Goal: Task Accomplishment & Management: Manage account settings

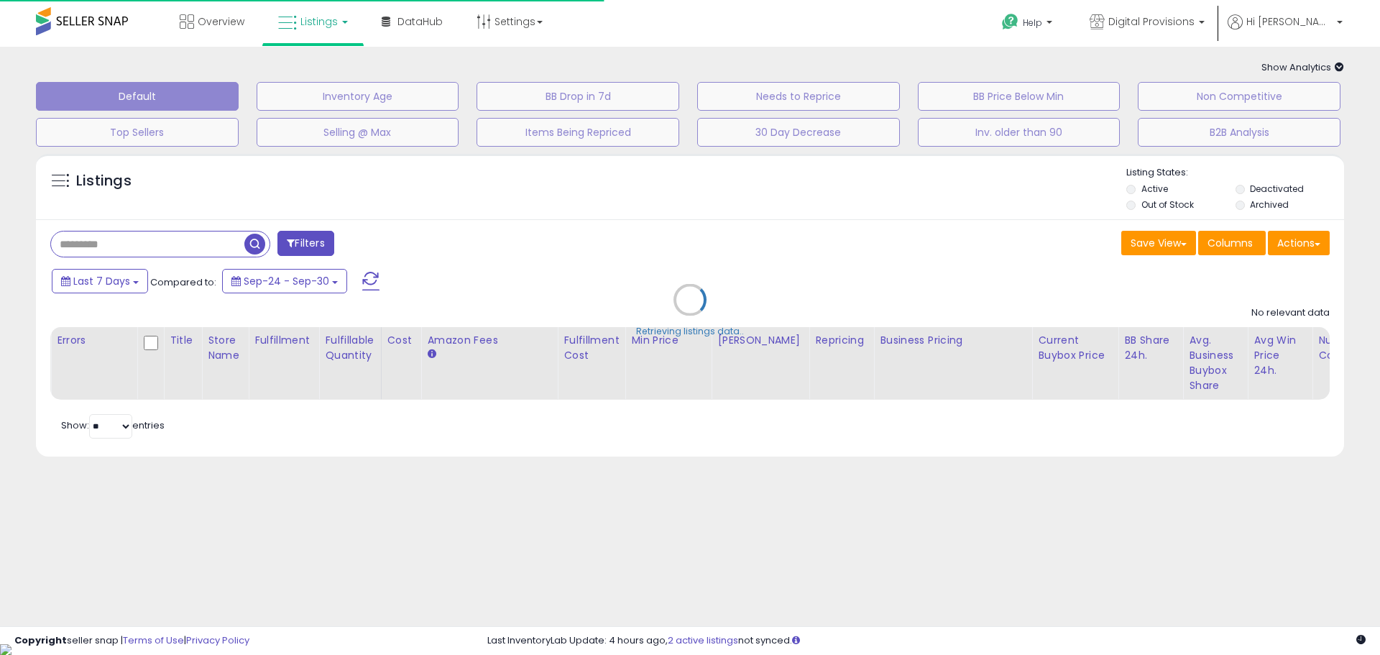
click at [192, 234] on div "Retrieving listings data.." at bounding box center [689, 311] width 1329 height 328
select select "**"
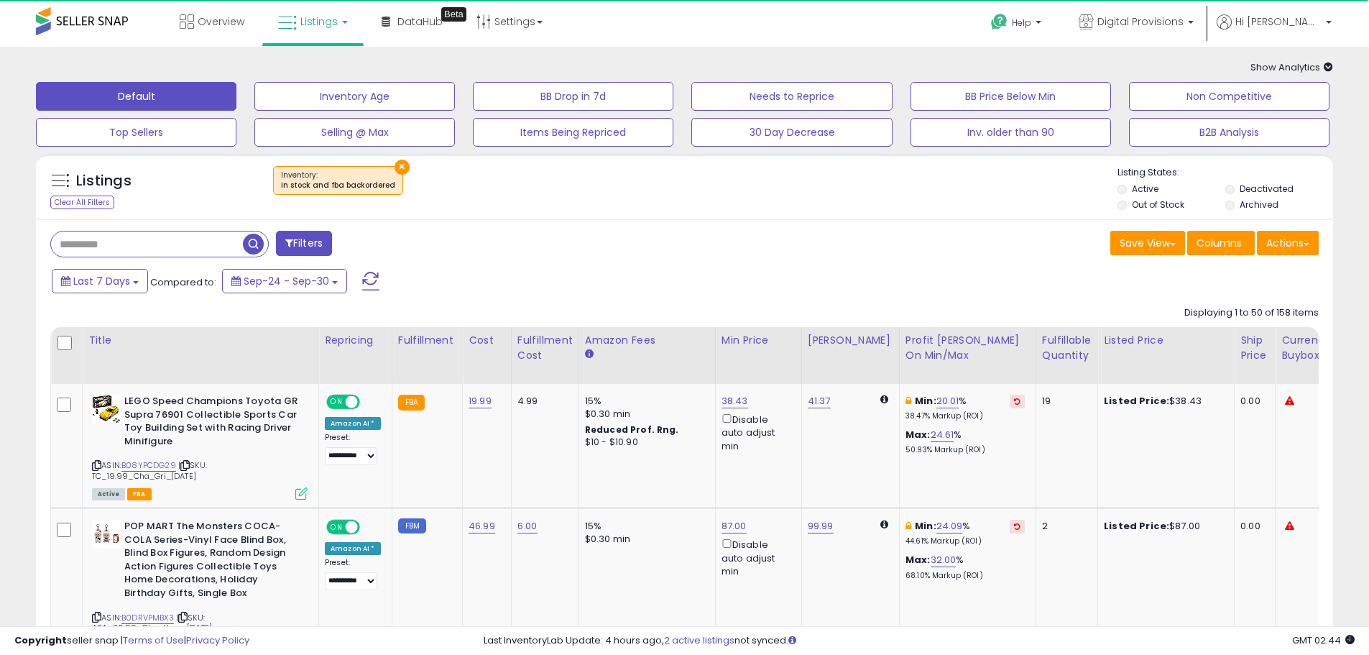
click at [193, 239] on input "text" at bounding box center [147, 243] width 192 height 25
click at [395, 166] on button "×" at bounding box center [402, 167] width 15 height 15
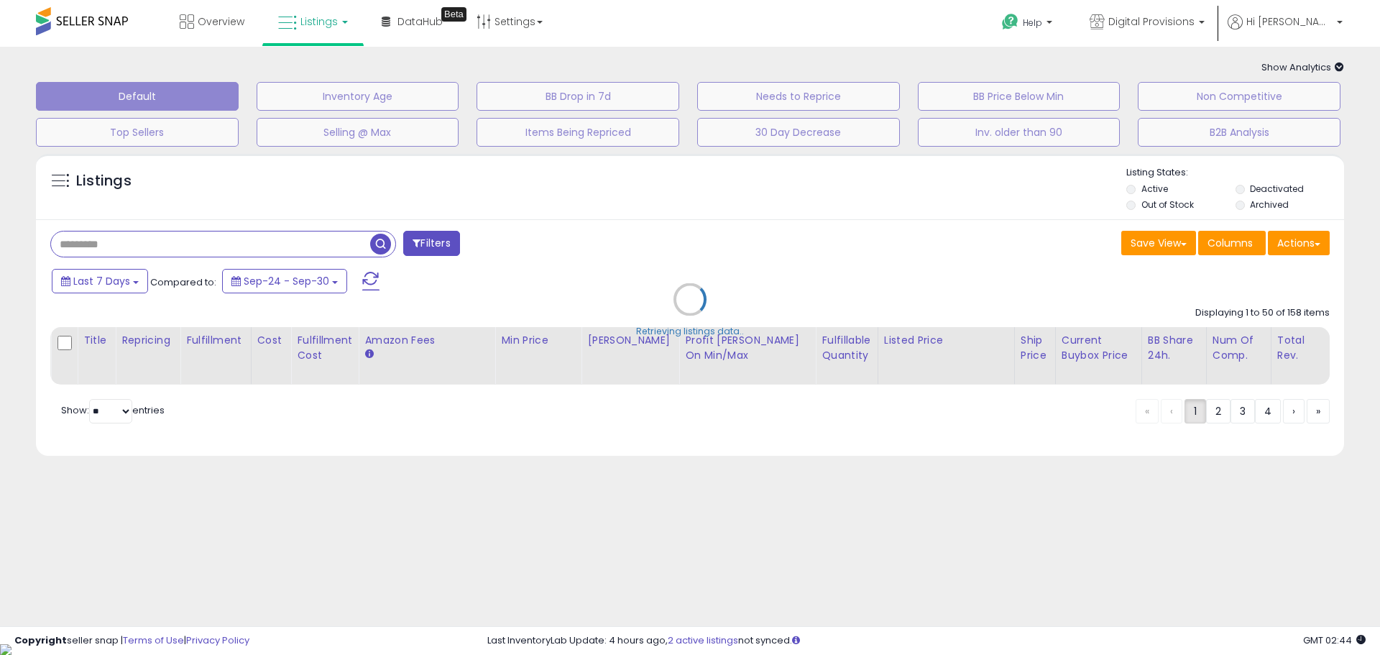
click at [126, 247] on div "Retrieving listings data.." at bounding box center [689, 310] width 1329 height 327
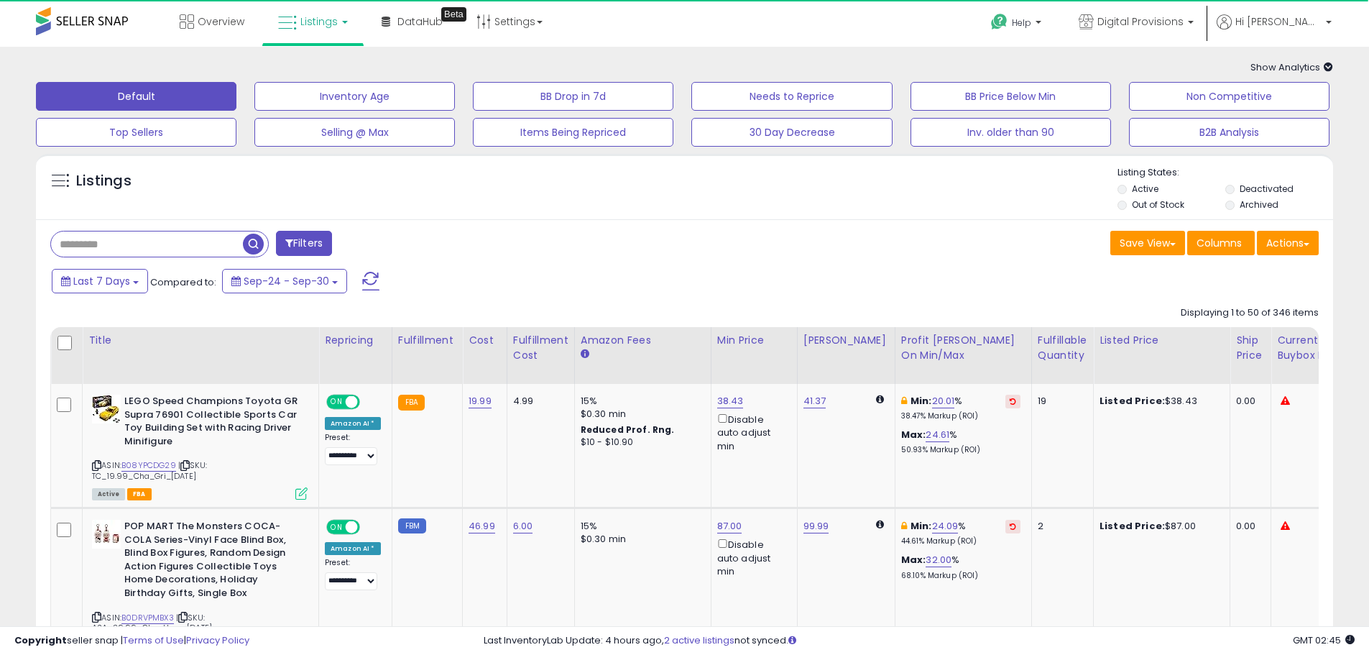
click at [124, 240] on input "text" at bounding box center [147, 243] width 192 height 25
type input "*"
type input "*********"
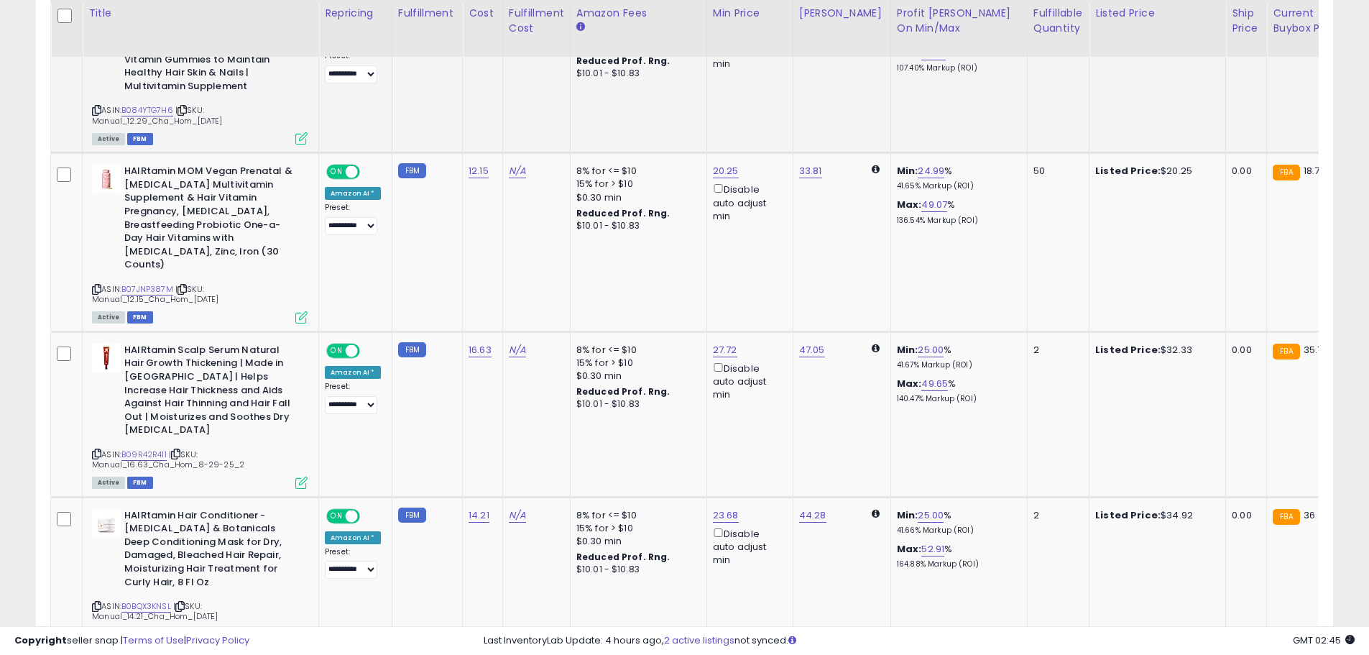
scroll to position [494, 0]
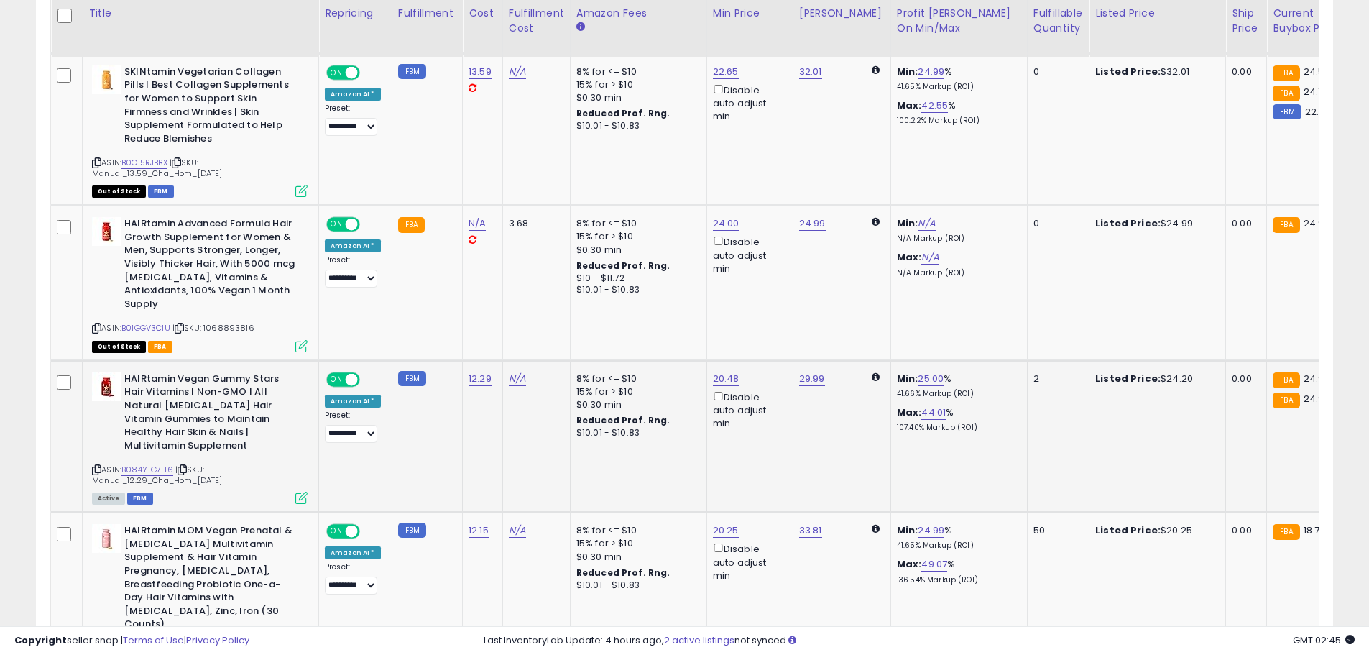
click at [946, 389] on p "41.66% Markup (ROI)" at bounding box center [956, 394] width 119 height 10
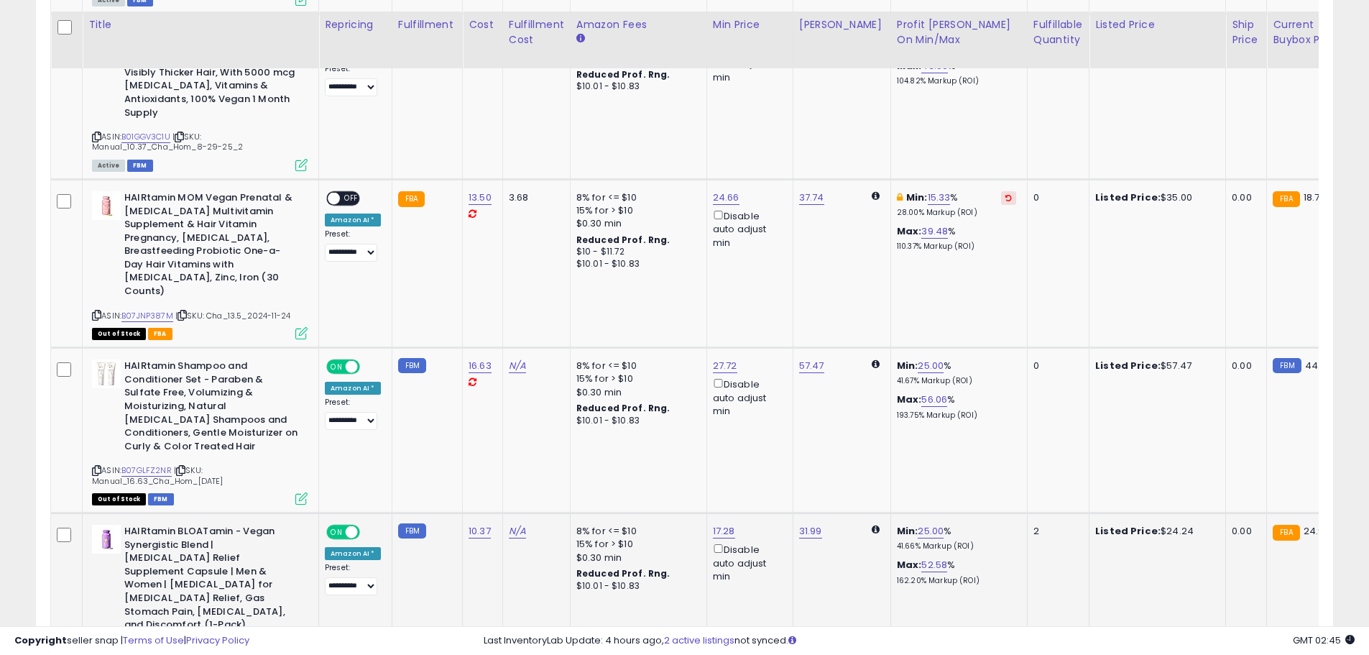
scroll to position [1501, 0]
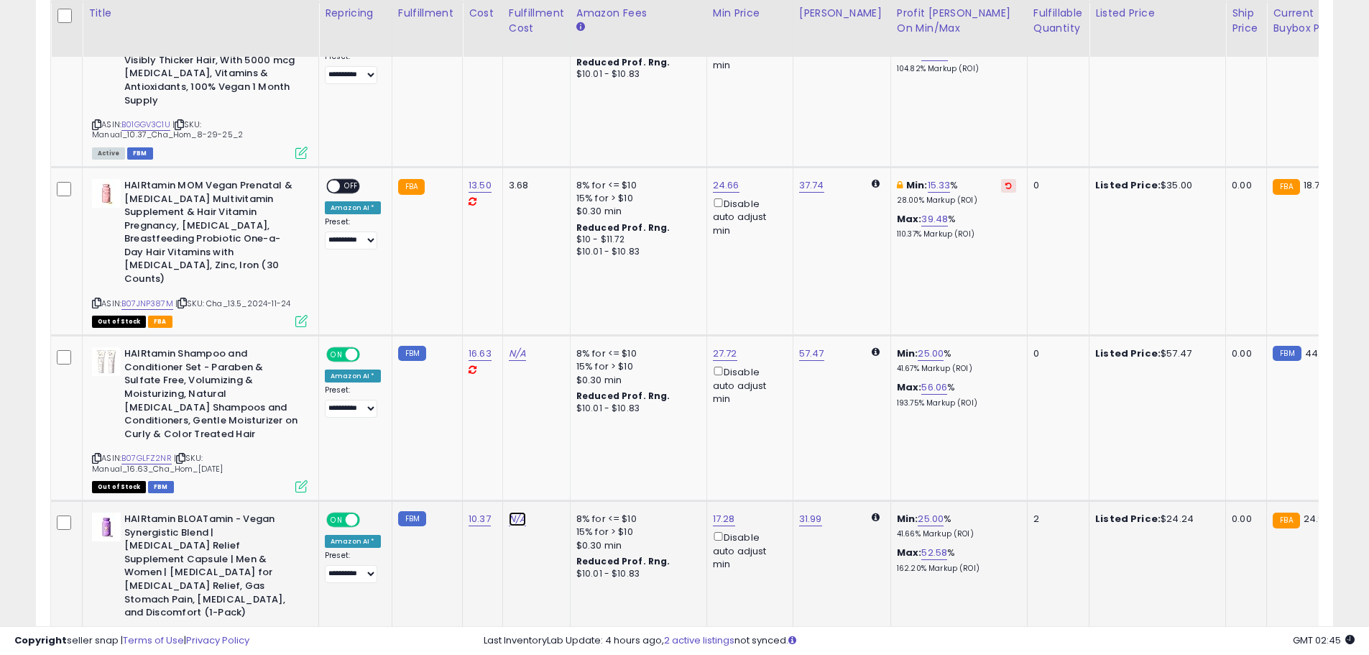
click at [510, 512] on link "N/A" at bounding box center [517, 519] width 17 height 14
click at [461, 353] on input "text" at bounding box center [473, 349] width 128 height 22
type input "*"
click button "submit" at bounding box center [554, 349] width 24 height 22
drag, startPoint x: 157, startPoint y: 489, endPoint x: 164, endPoint y: 510, distance: 21.1
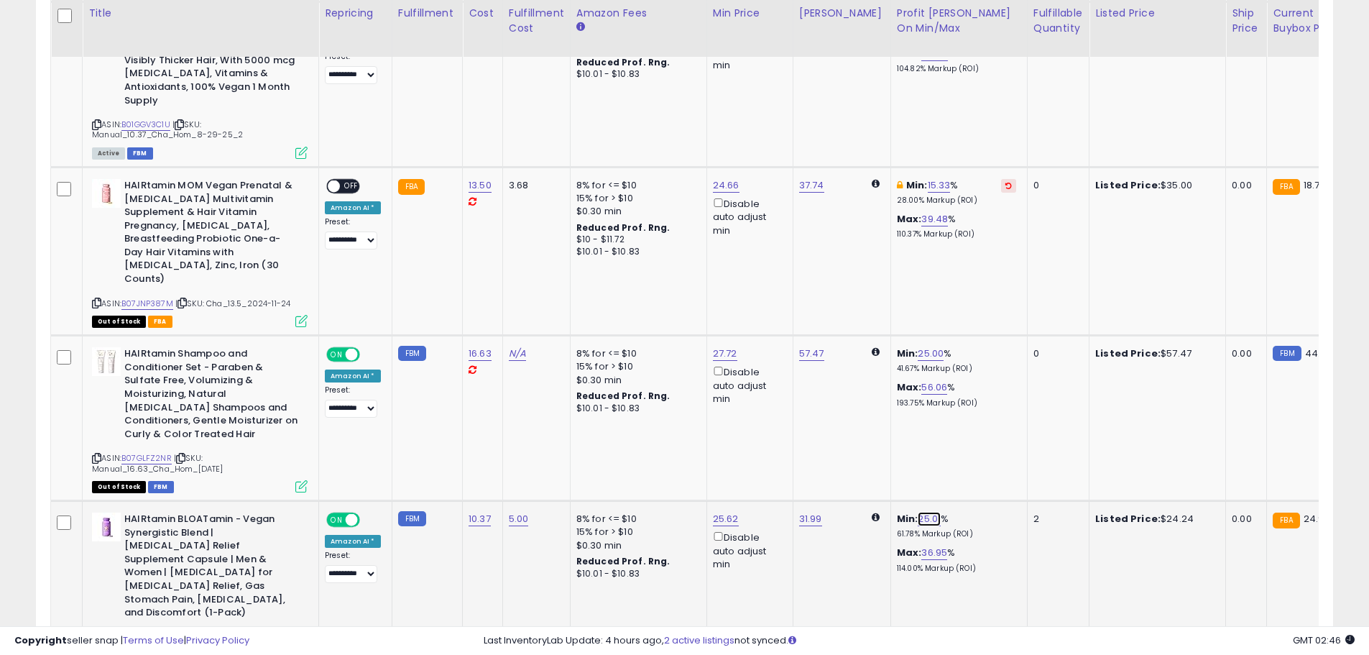
click at [918, 512] on link "25.01" at bounding box center [929, 519] width 23 height 14
click at [822, 339] on input "*****" at bounding box center [873, 335] width 128 height 24
type input "**"
click button "submit" at bounding box center [954, 334] width 24 height 22
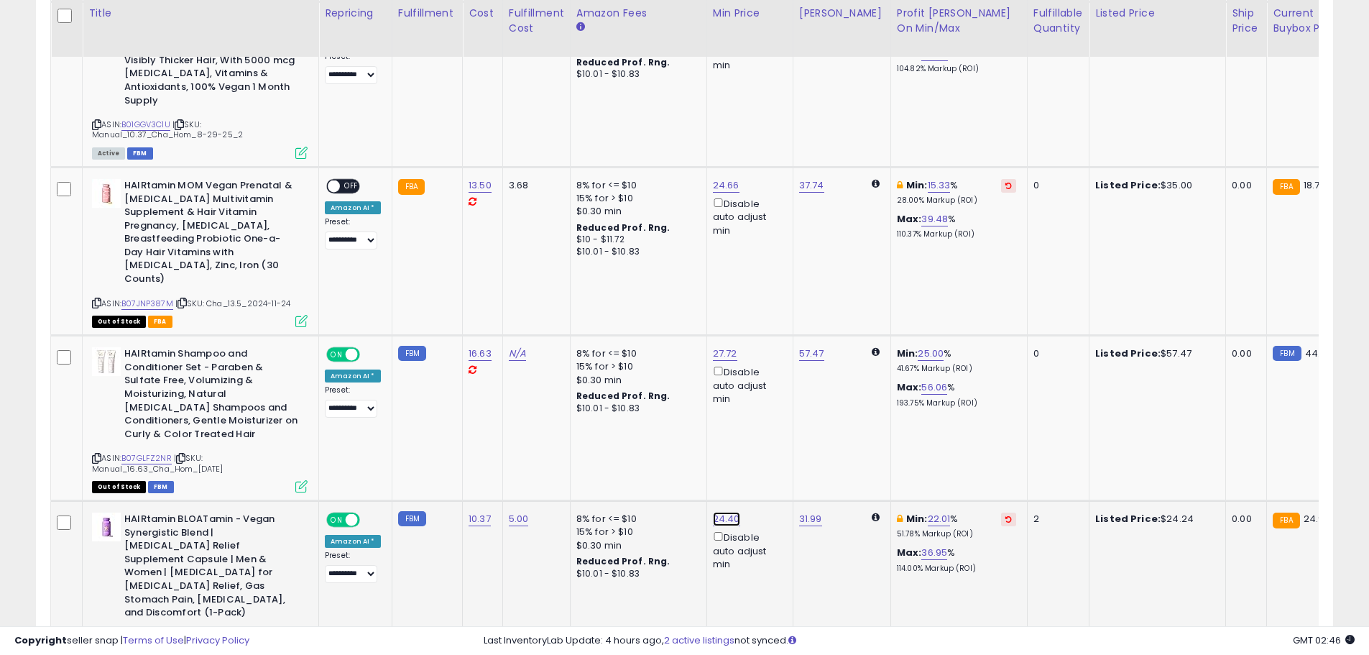
click at [716, 512] on link "24.40" at bounding box center [726, 519] width 27 height 14
click at [649, 330] on input "*****" at bounding box center [680, 335] width 128 height 24
type input "**"
click button "submit" at bounding box center [761, 334] width 24 height 22
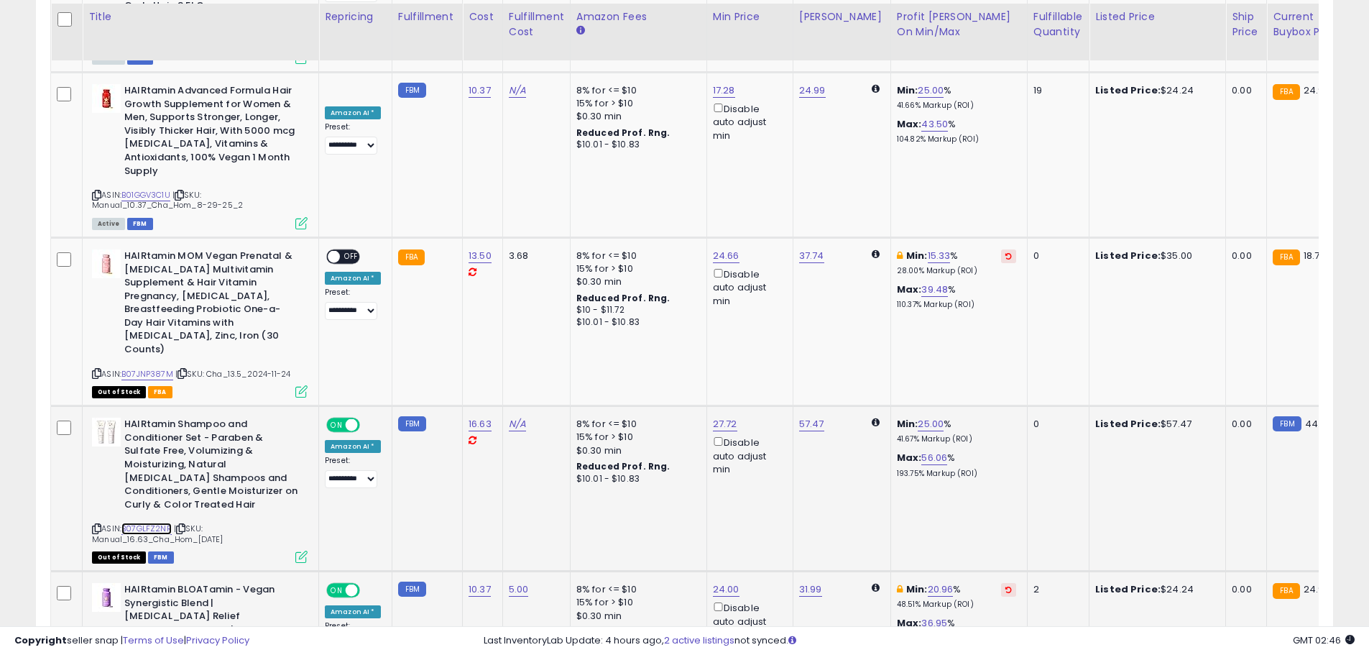
scroll to position [1429, 0]
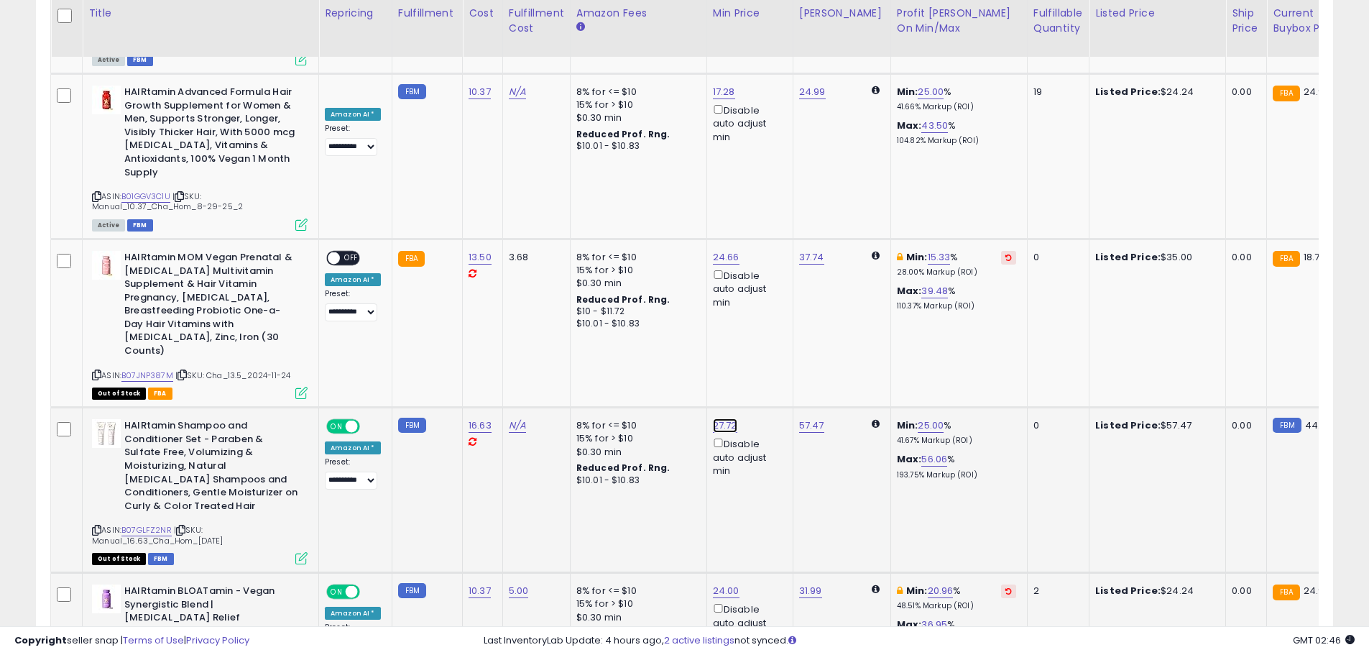
click at [721, 418] on link "27.72" at bounding box center [725, 425] width 24 height 14
click at [645, 255] on input "*****" at bounding box center [678, 256] width 128 height 24
type input "**"
click button "submit" at bounding box center [759, 255] width 24 height 22
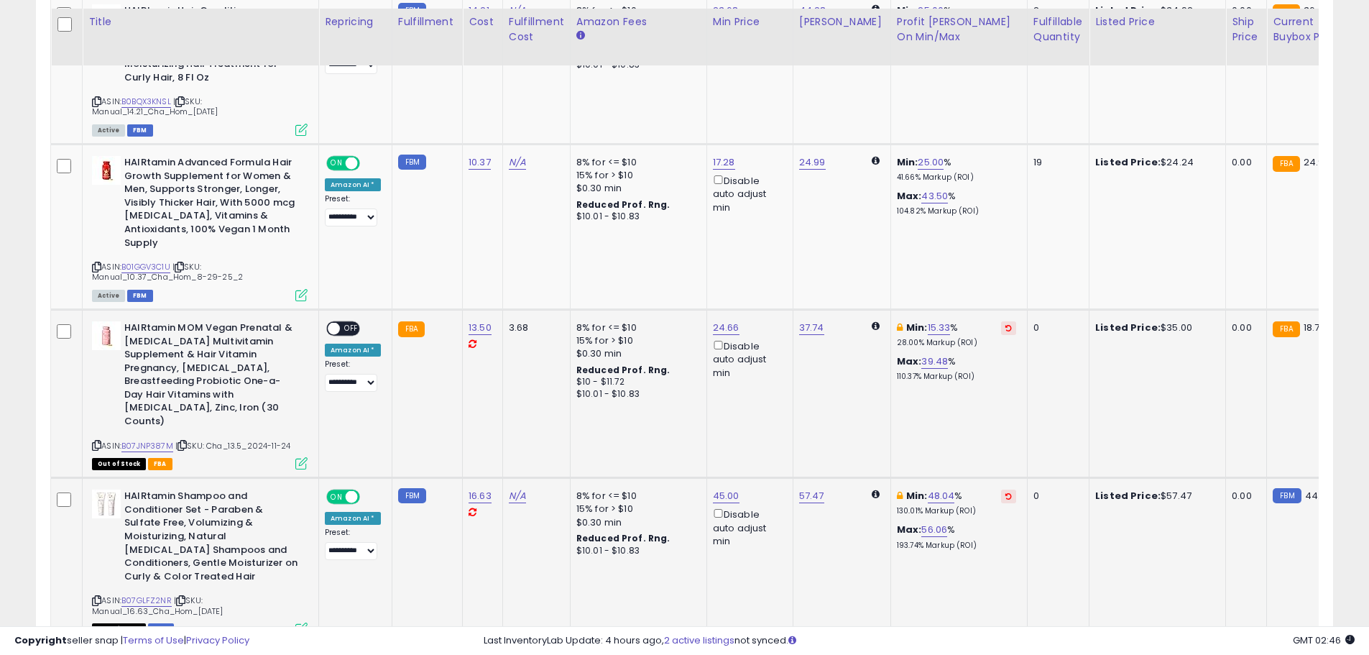
scroll to position [1357, 0]
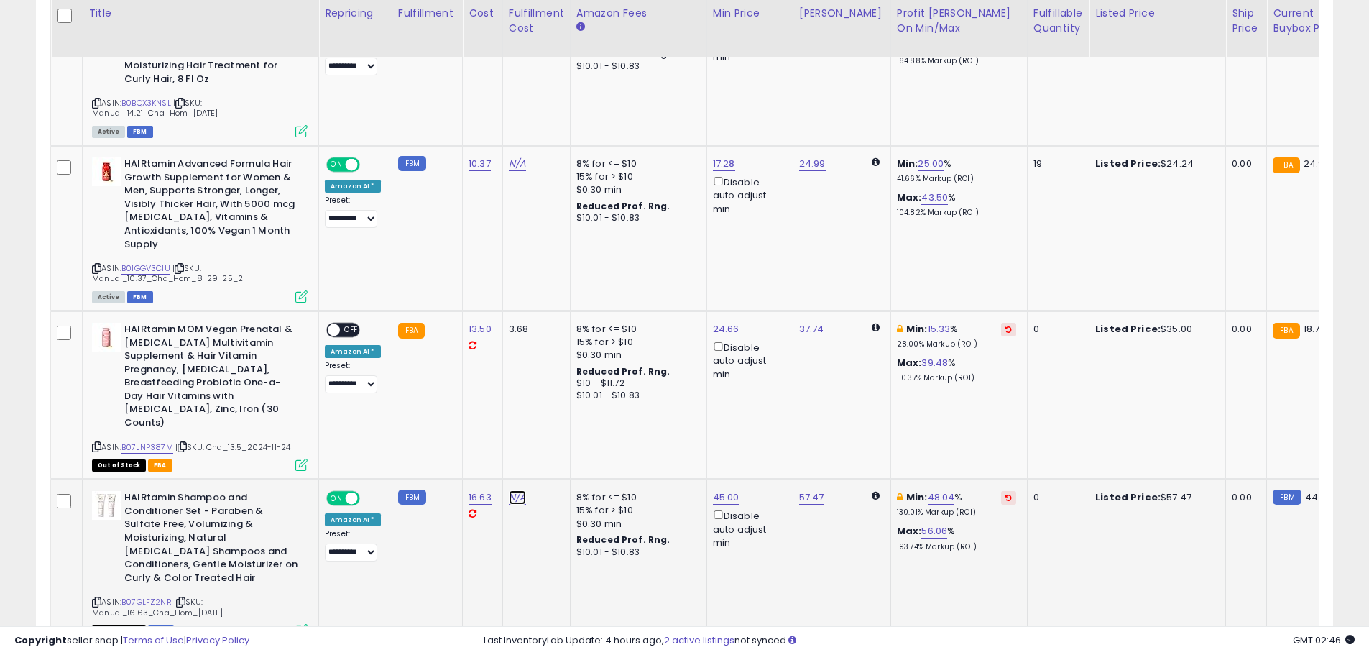
click at [516, 490] on link "N/A" at bounding box center [517, 497] width 17 height 14
type input "*"
click button "submit" at bounding box center [554, 341] width 24 height 22
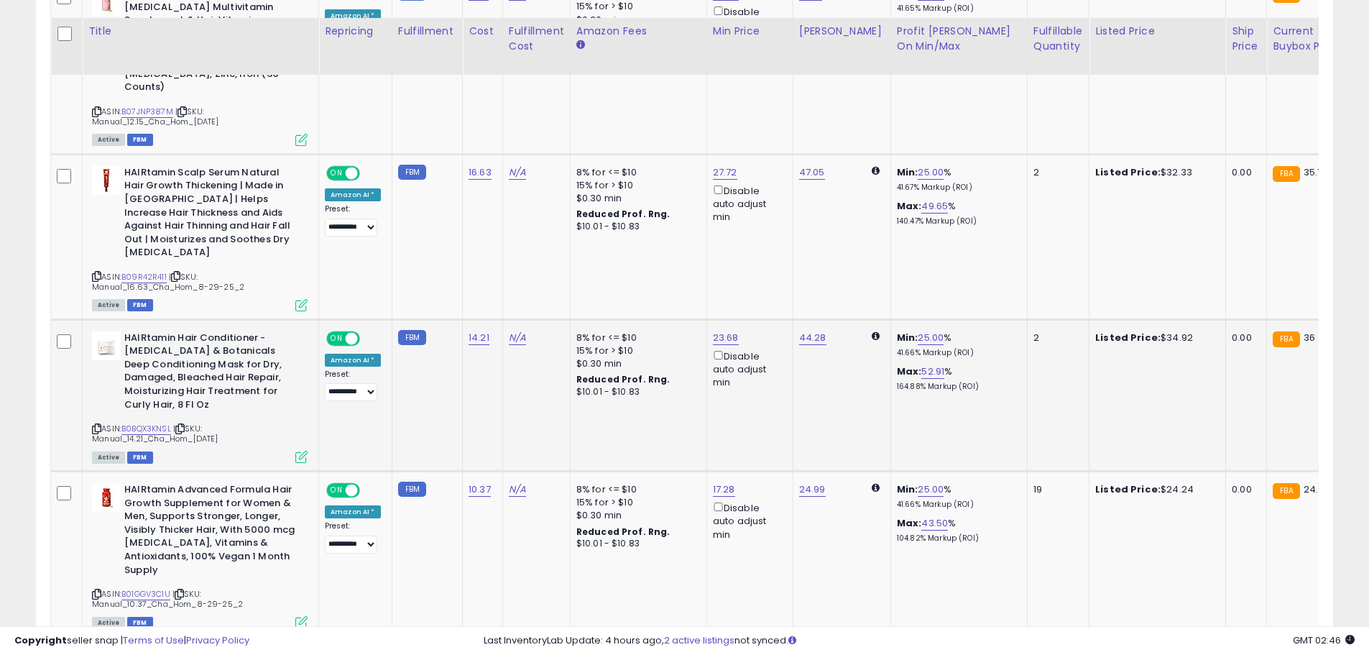
scroll to position [997, 0]
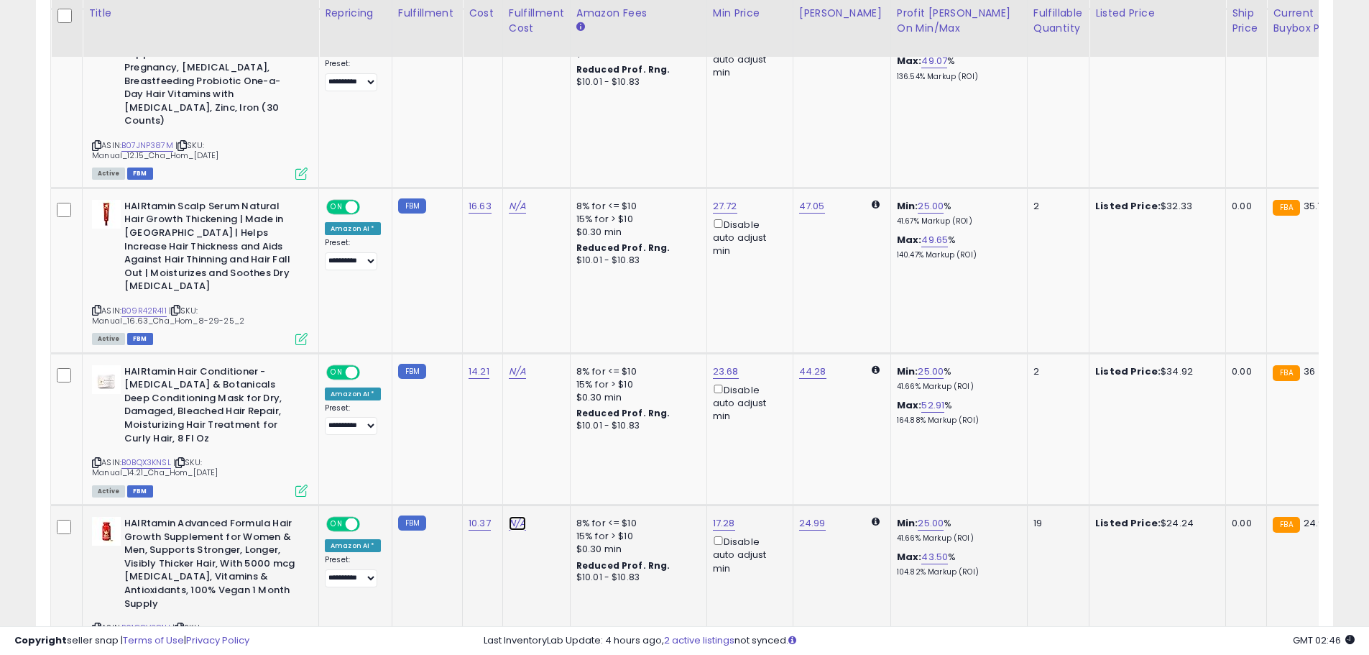
click at [509, 516] on link "N/A" at bounding box center [517, 523] width 17 height 14
click at [490, 406] on input "text" at bounding box center [473, 407] width 128 height 22
type input "*"
click button "submit" at bounding box center [554, 407] width 24 height 22
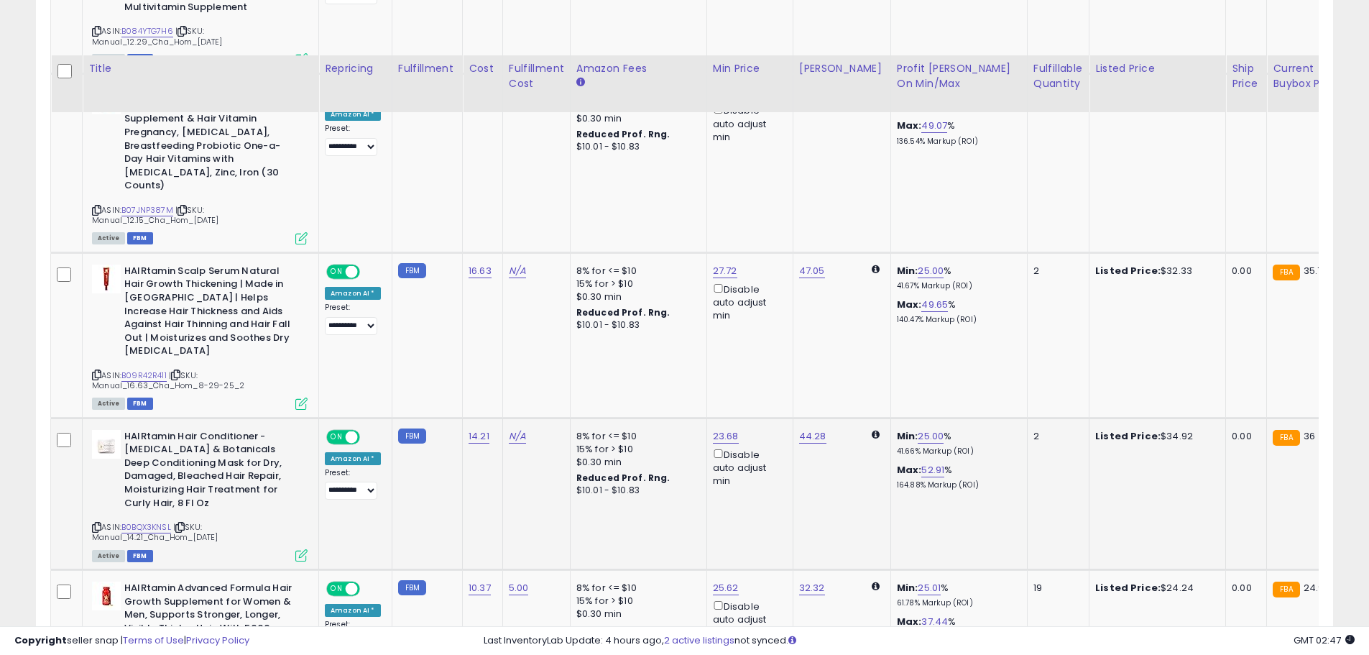
scroll to position [926, 0]
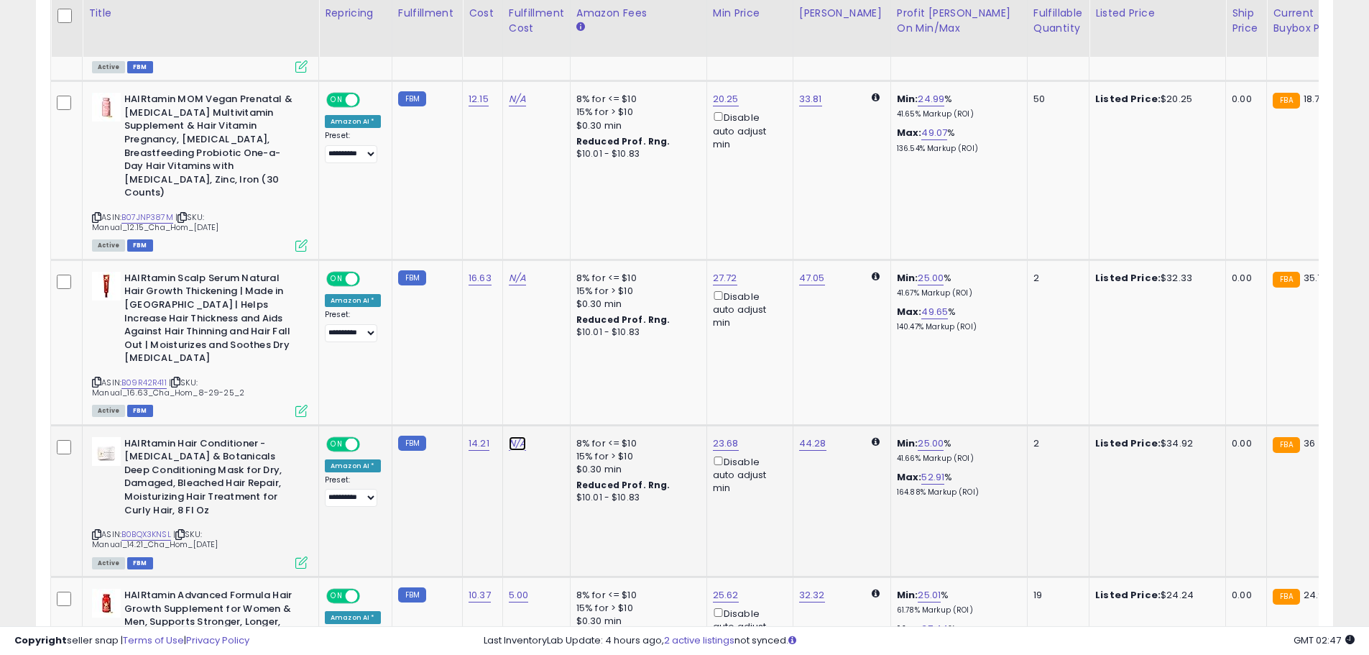
click at [515, 436] on link "N/A" at bounding box center [517, 443] width 17 height 14
click at [504, 346] on input "text" at bounding box center [473, 340] width 128 height 22
type input "*"
click button "submit" at bounding box center [554, 340] width 24 height 22
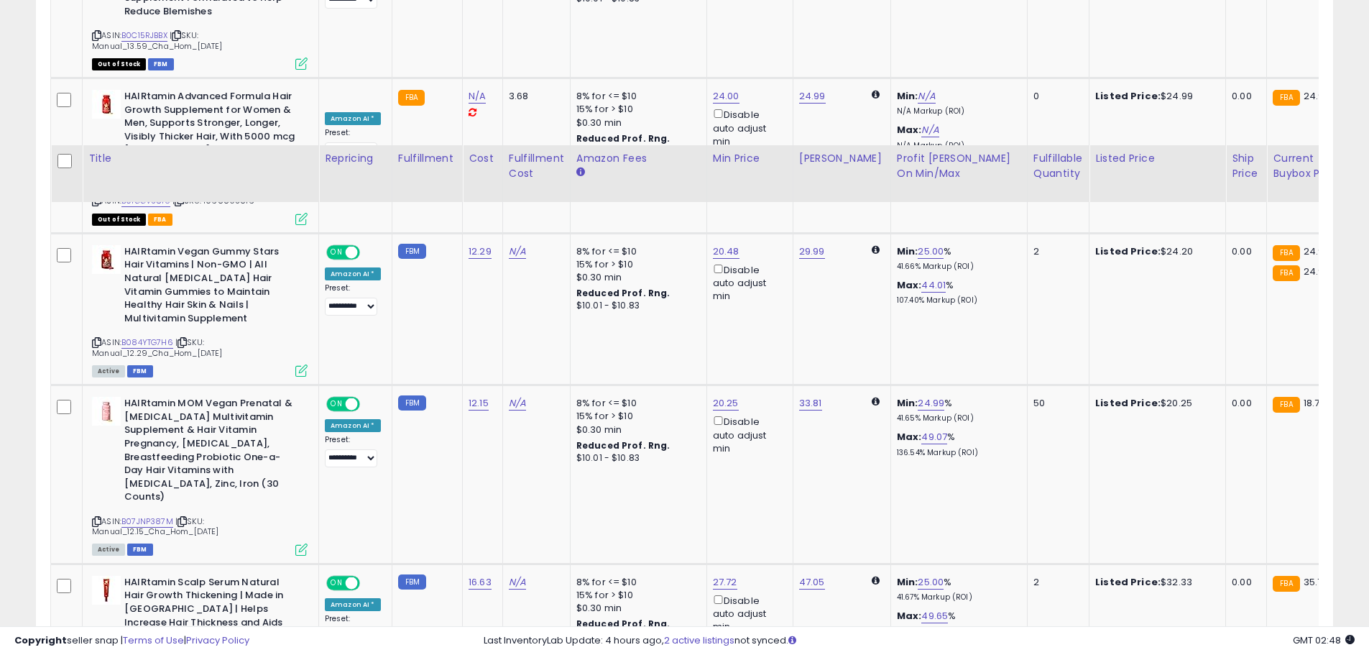
scroll to position [207, 0]
